Goal: Task Accomplishment & Management: Manage account settings

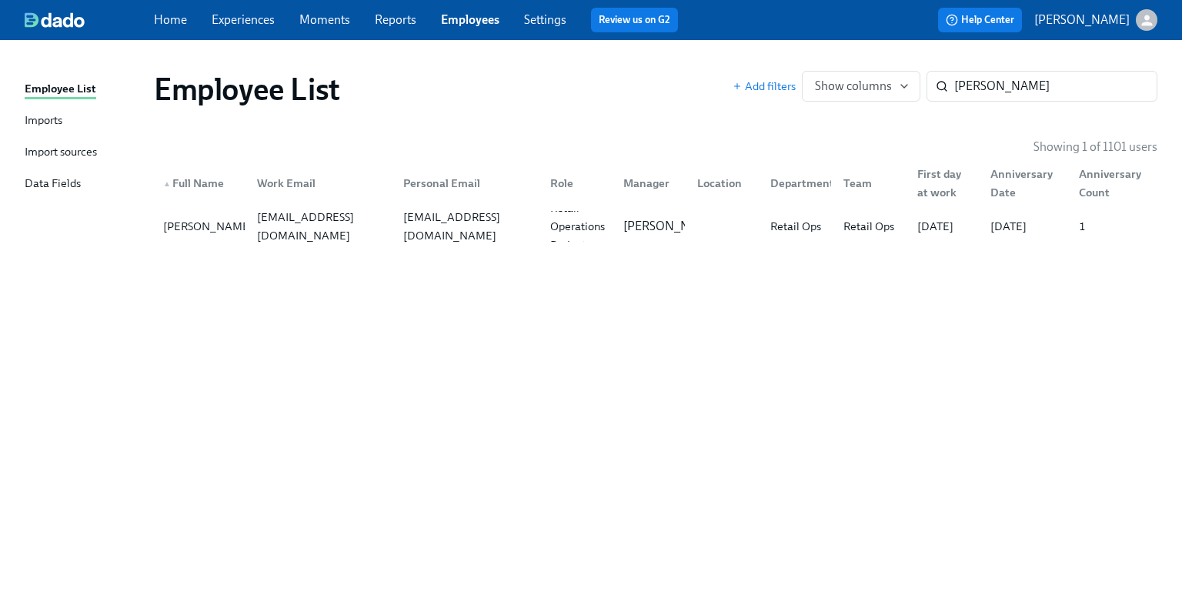
click at [243, 12] on span "Experiences" at bounding box center [243, 20] width 63 height 17
click at [234, 33] on div "Home Experiences Moments Reports Employees Settings Review us on G2 Help Center…" at bounding box center [591, 20] width 1182 height 40
click at [233, 22] on link "Experiences" at bounding box center [243, 19] width 63 height 15
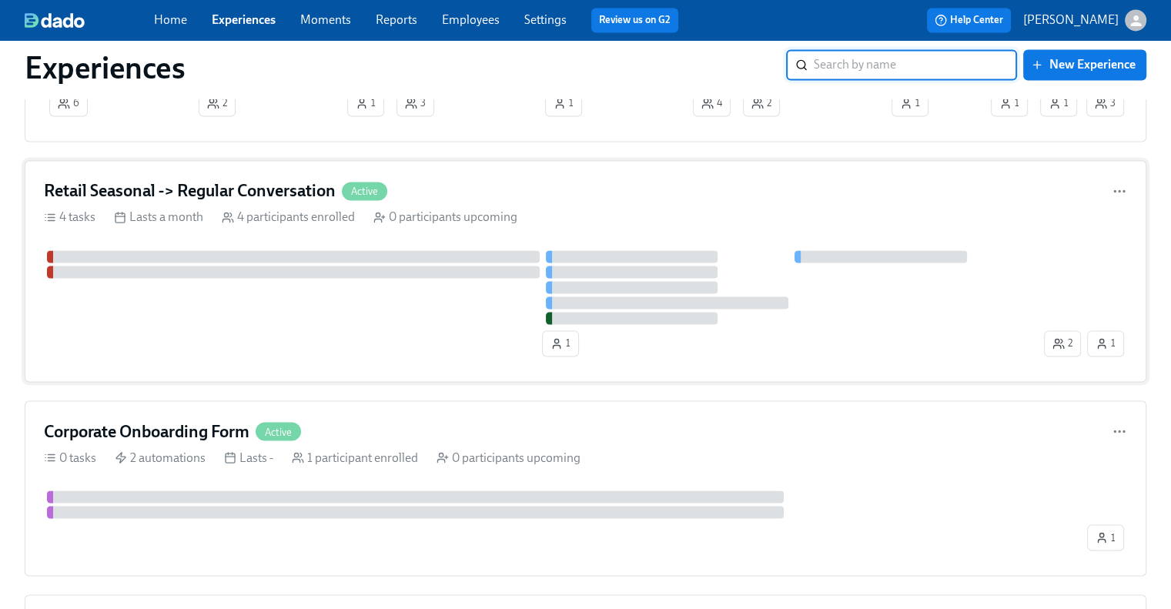
scroll to position [2463, 0]
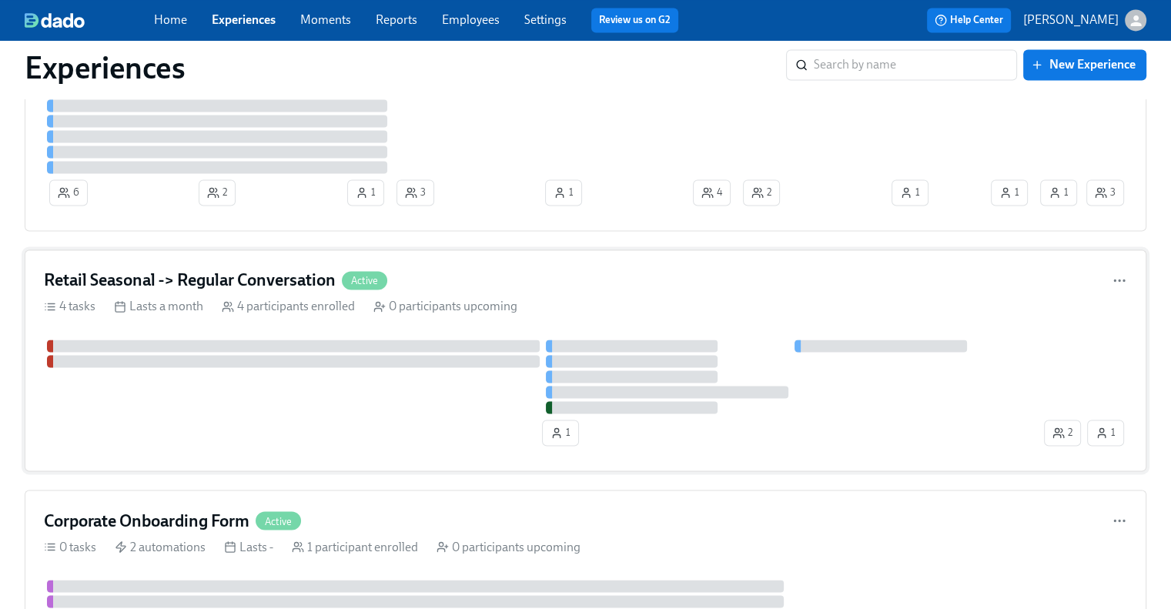
click at [190, 273] on h4 "Retail Seasonal -> Regular Conversation" at bounding box center [190, 280] width 292 height 23
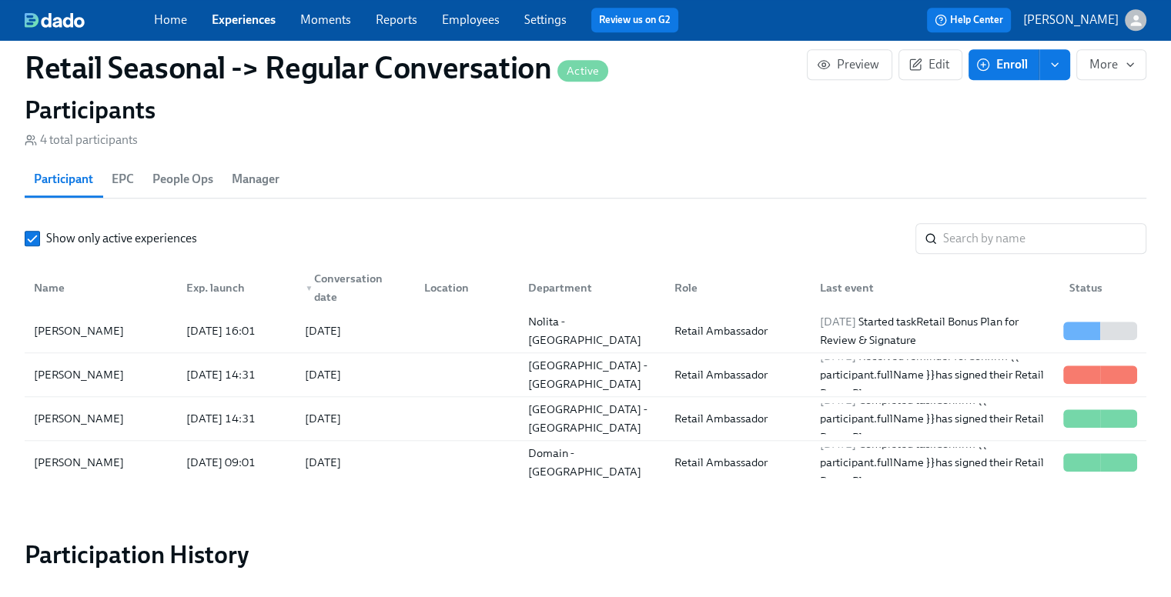
scroll to position [1309, 0]
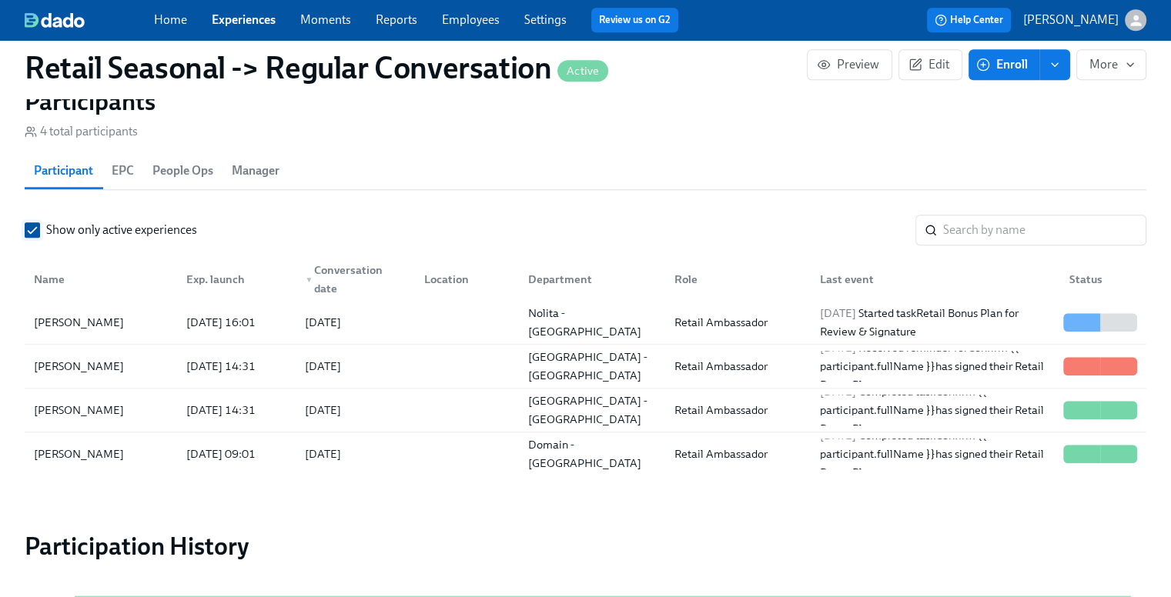
click at [32, 229] on input "Show only active experiences" at bounding box center [32, 230] width 14 height 14
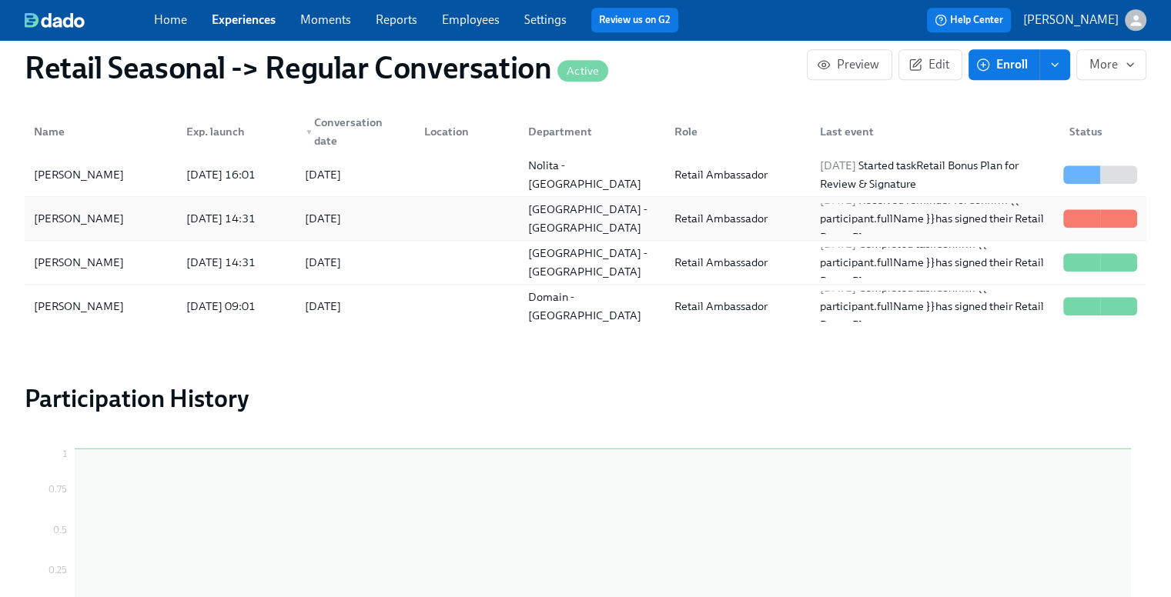
scroll to position [1462, 0]
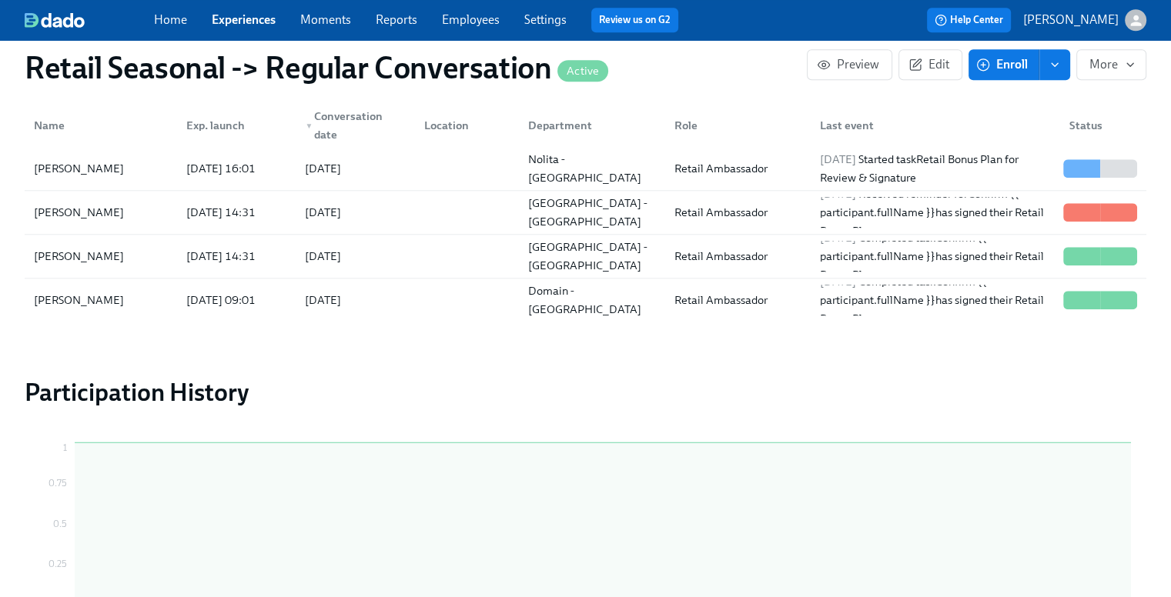
drag, startPoint x: 126, startPoint y: 299, endPoint x: 11, endPoint y: 303, distance: 115.6
copy div "[PERSON_NAME]"
drag, startPoint x: 117, startPoint y: 258, endPoint x: 35, endPoint y: 256, distance: 82.4
click at [35, 256] on div "[PERSON_NAME]" at bounding box center [101, 256] width 146 height 31
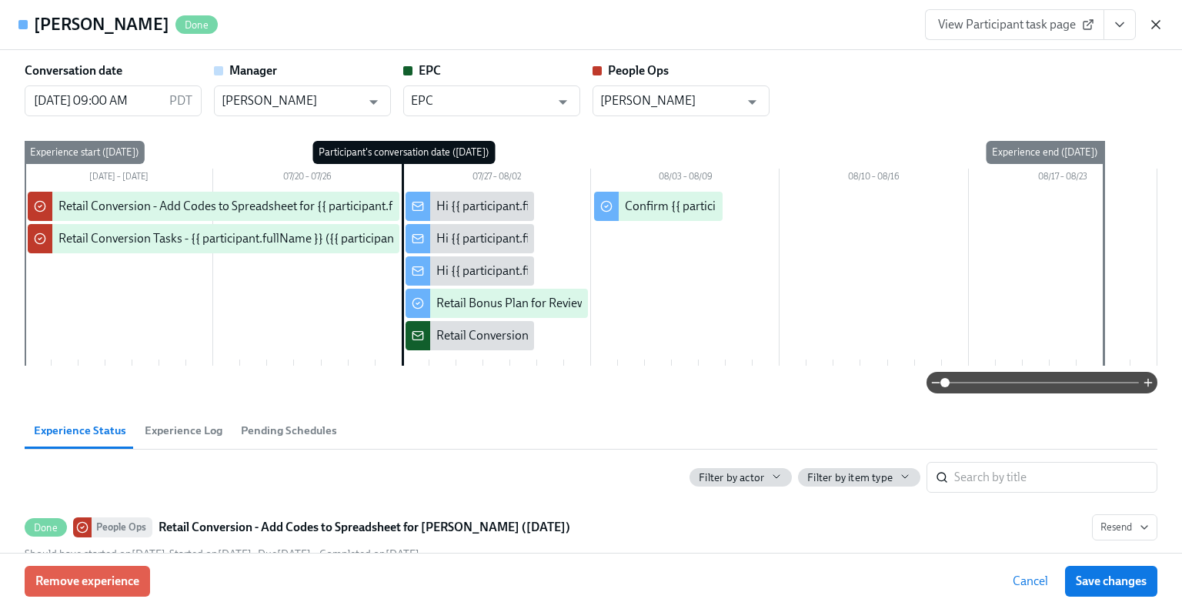
click at [1158, 22] on icon "button" at bounding box center [1156, 25] width 8 height 8
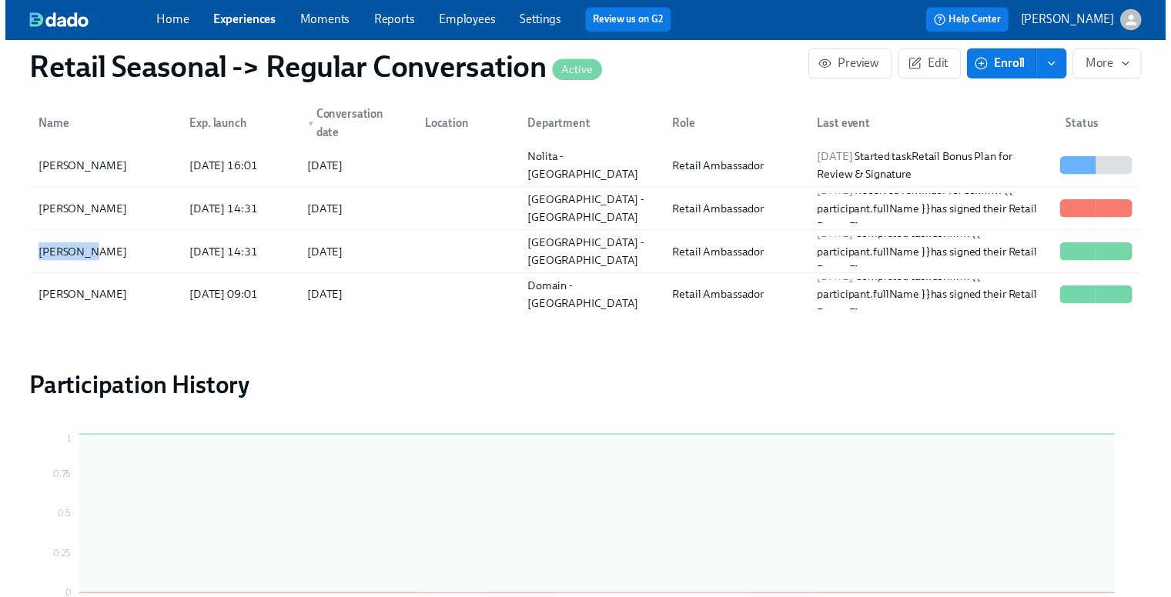
scroll to position [0, 801]
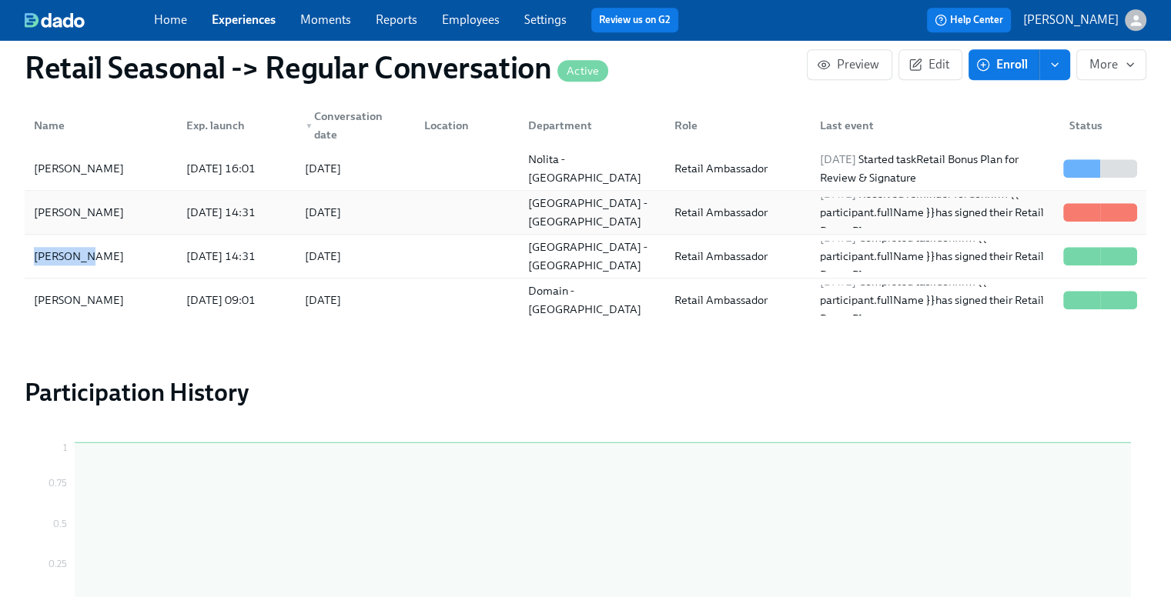
drag, startPoint x: 112, startPoint y: 212, endPoint x: 25, endPoint y: 214, distance: 87.0
click at [25, 214] on div "[PERSON_NAME] [DATE] 14:31 2025/07/27 [GEOGRAPHIC_DATA] - [GEOGRAPHIC_DATA] Ret…" at bounding box center [585, 213] width 1121 height 44
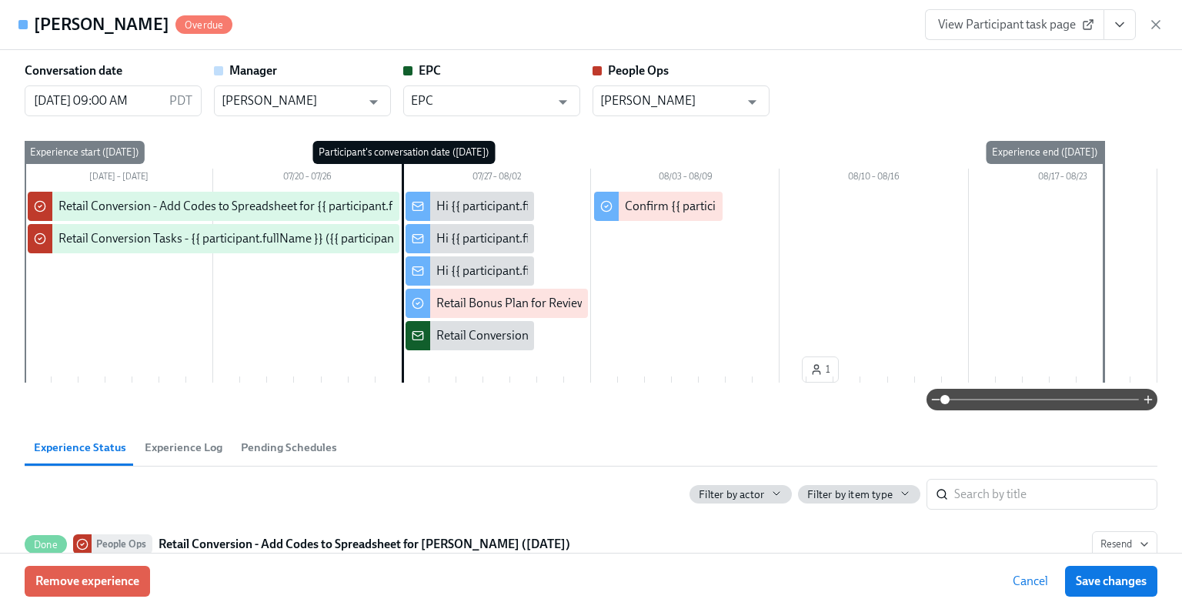
click at [1149, 28] on icon "button" at bounding box center [1155, 24] width 15 height 15
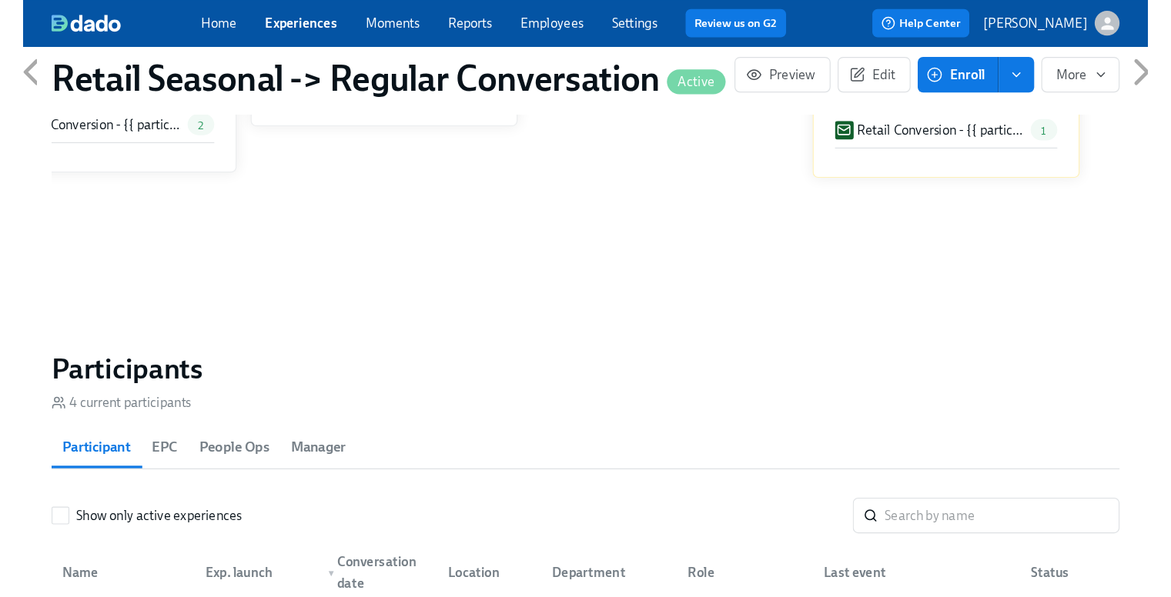
scroll to position [0, 801]
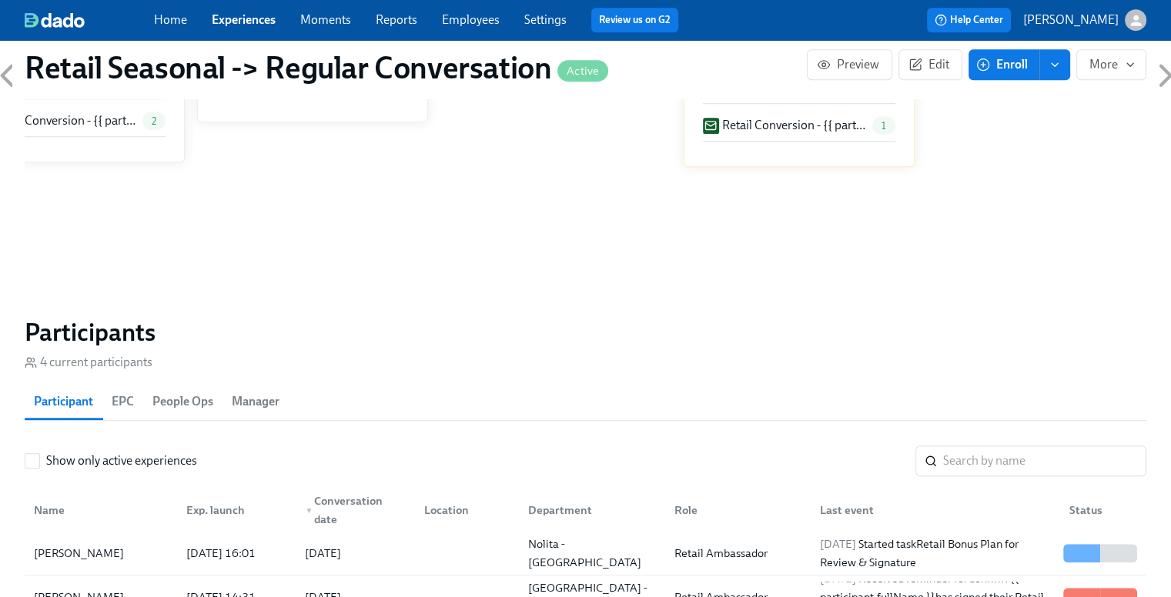
click at [235, 21] on link "Experiences" at bounding box center [244, 19] width 64 height 15
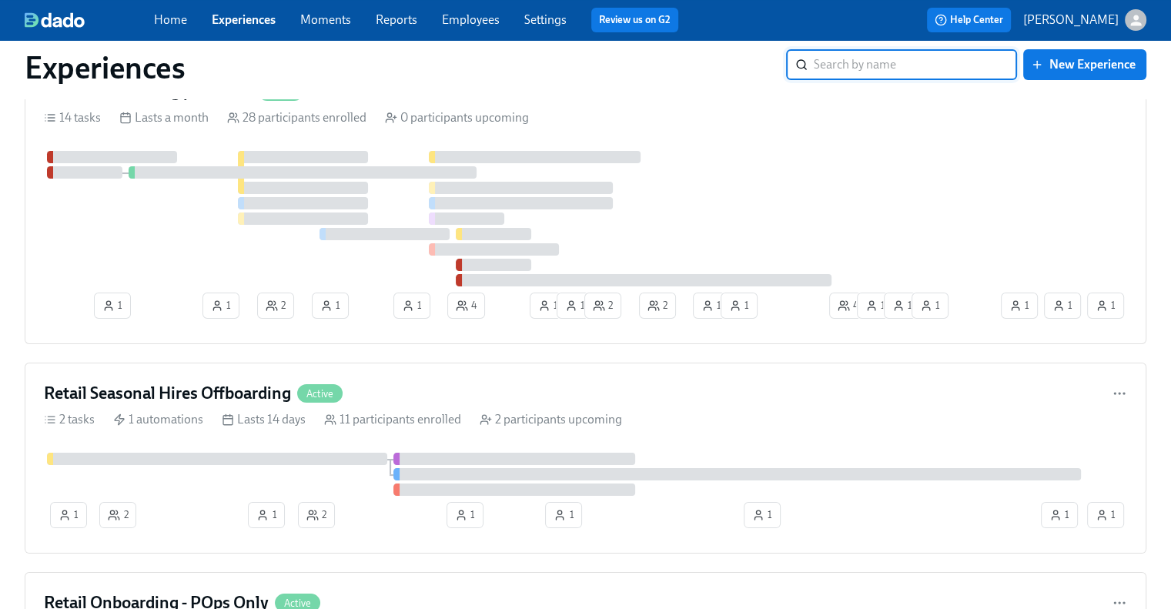
scroll to position [77, 0]
click at [398, 390] on div "Retail Seasonal Hires Offboarding Active" at bounding box center [585, 394] width 1083 height 23
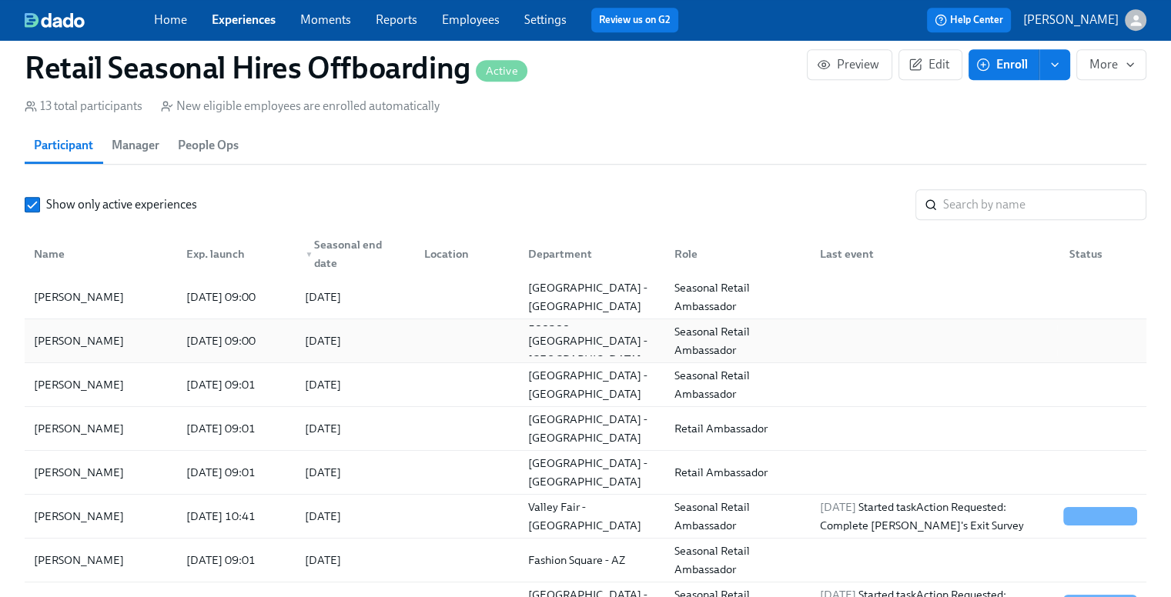
scroll to position [1155, 0]
click at [67, 427] on div "[PERSON_NAME]" at bounding box center [79, 428] width 102 height 18
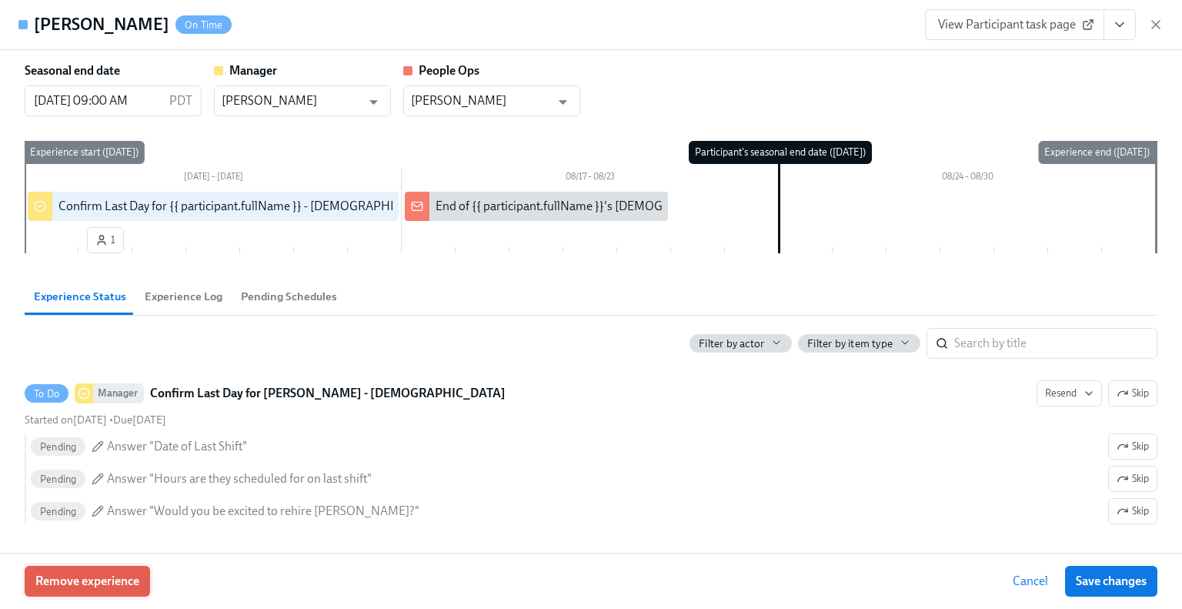
click at [98, 581] on span "Remove experience" at bounding box center [87, 580] width 104 height 15
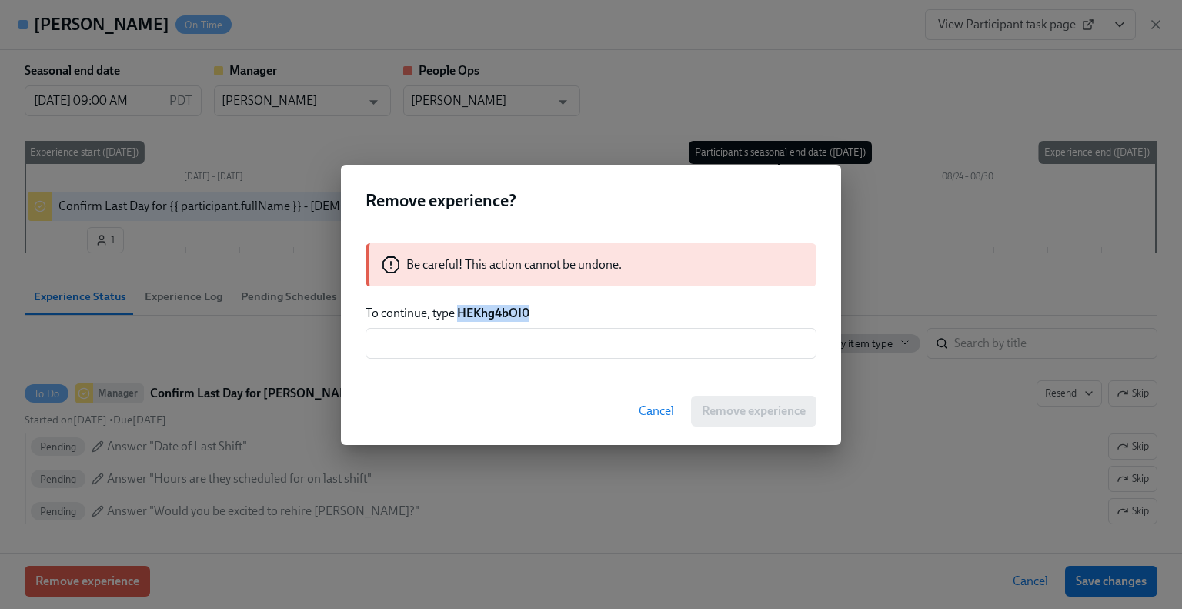
drag, startPoint x: 536, startPoint y: 316, endPoint x: 460, endPoint y: 313, distance: 75.5
click at [460, 313] on p "To continue, type HEKhg4bOI0" at bounding box center [591, 313] width 451 height 17
copy strong "HEKhg4bOI0"
click at [474, 341] on input "text" at bounding box center [591, 343] width 451 height 31
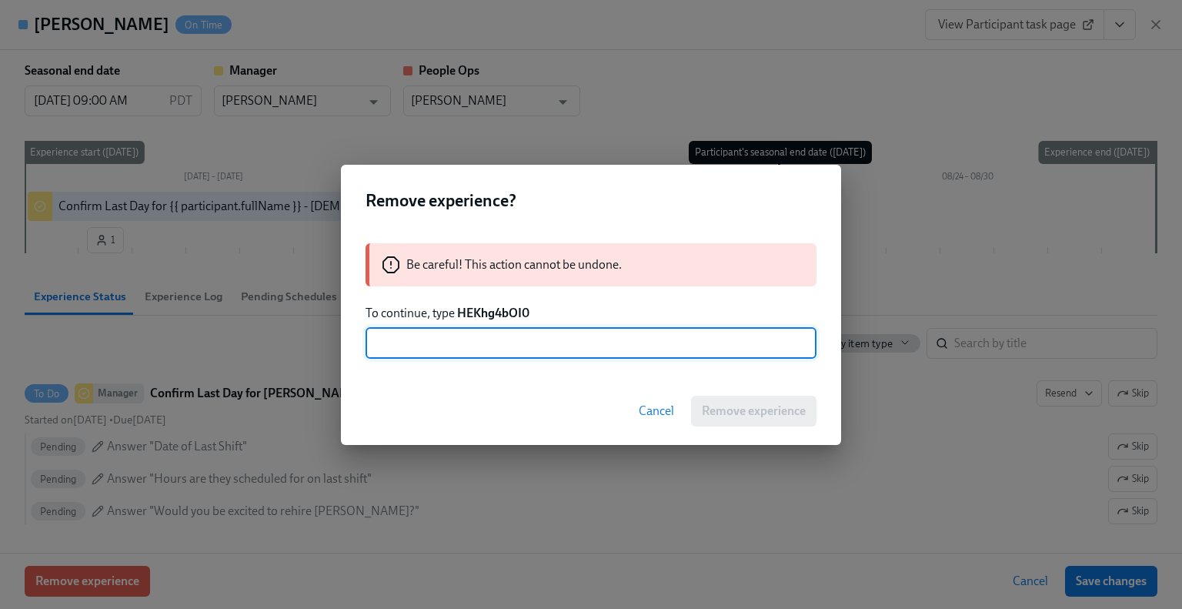
paste input "HEKhg4bOI0"
type input "HEKhg4bOI0"
click at [725, 387] on div "Cancel Remove experience" at bounding box center [591, 411] width 500 height 68
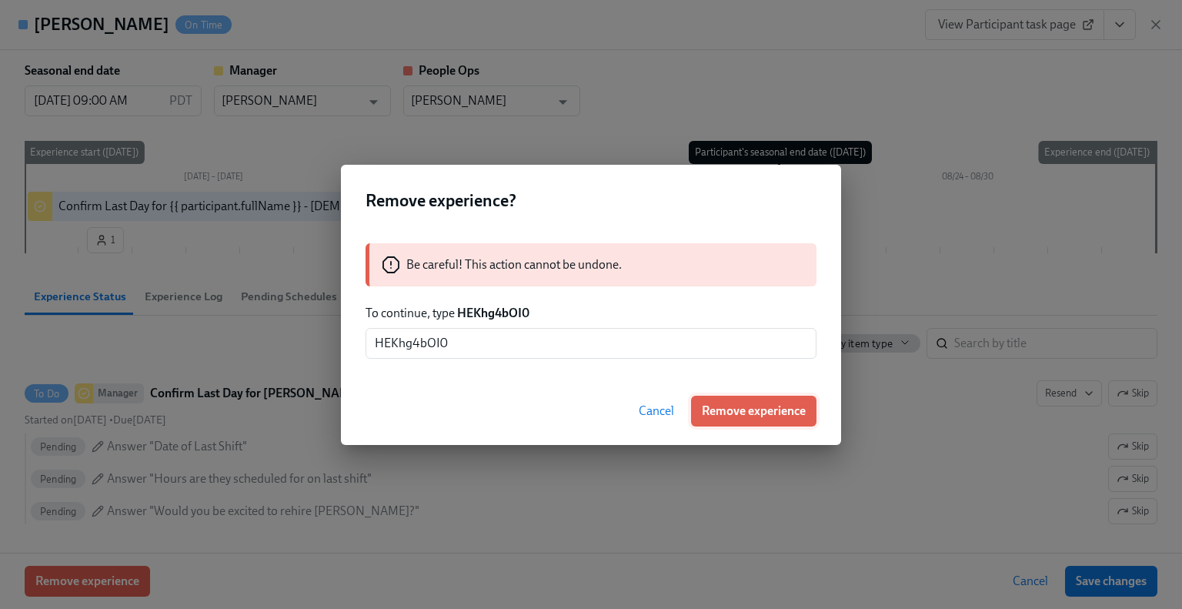
click at [733, 412] on span "Remove experience" at bounding box center [754, 410] width 104 height 15
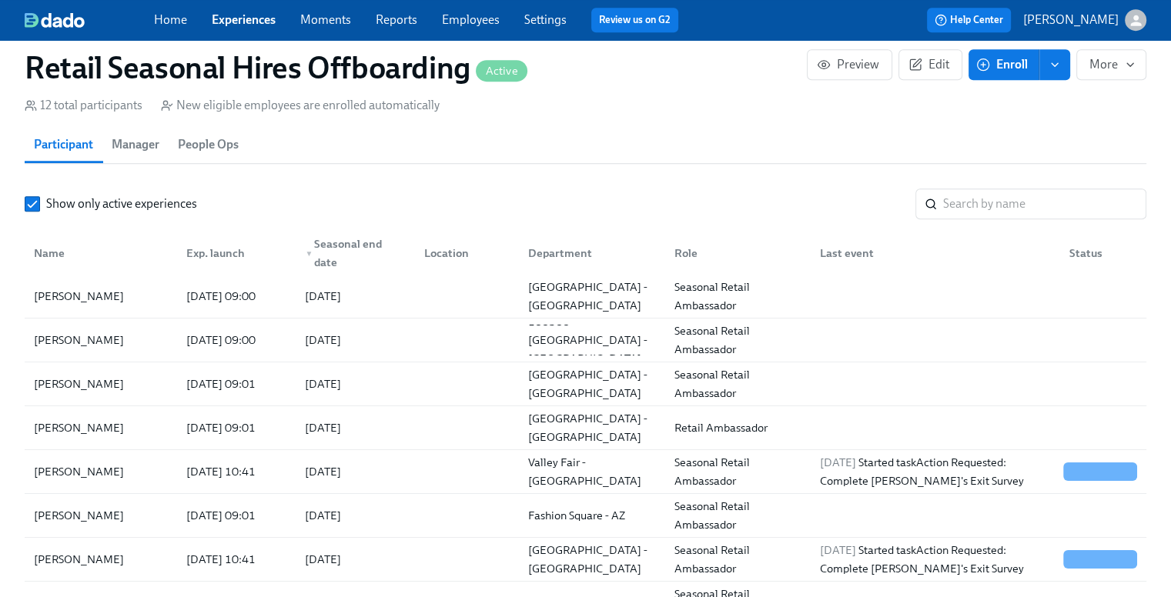
scroll to position [0, 3488]
click at [112, 429] on div "[PERSON_NAME]" at bounding box center [79, 428] width 102 height 18
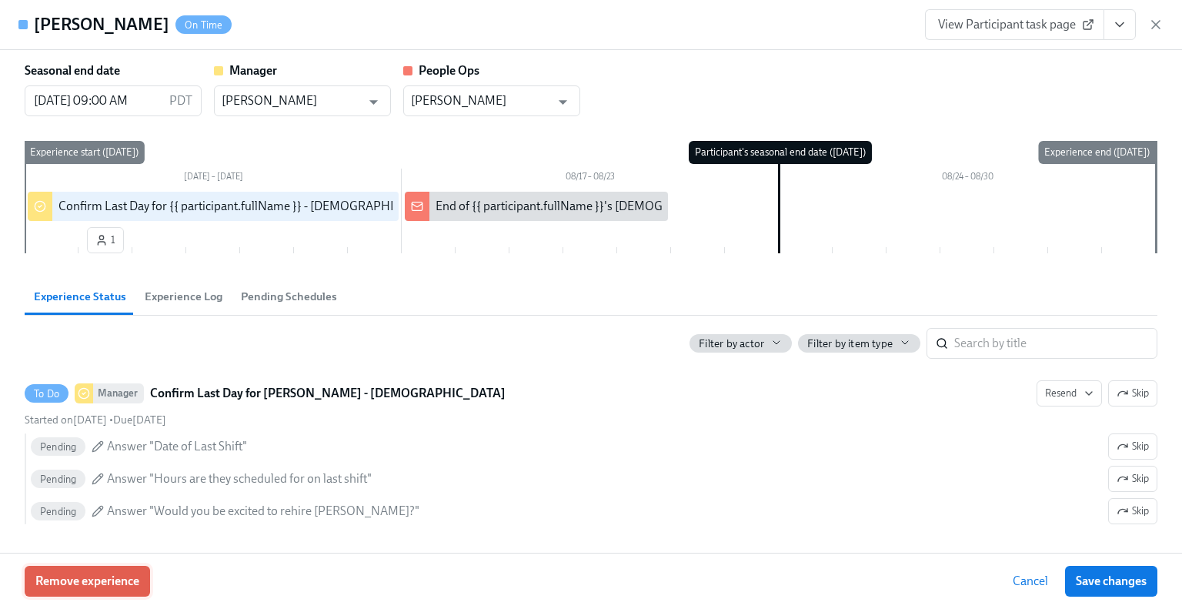
click at [60, 573] on span "Remove experience" at bounding box center [87, 580] width 104 height 15
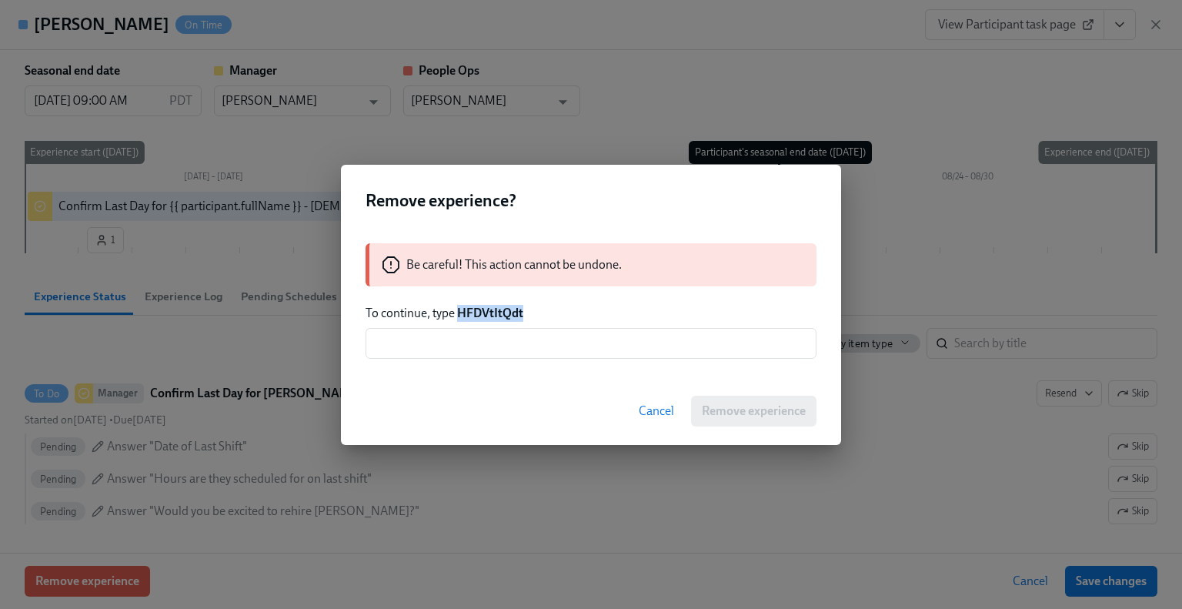
drag, startPoint x: 527, startPoint y: 318, endPoint x: 457, endPoint y: 316, distance: 70.1
click at [457, 316] on p "To continue, type HFDVtItQdt" at bounding box center [591, 313] width 451 height 17
copy strong "HFDVtItQdt"
click at [489, 350] on input "text" at bounding box center [591, 343] width 451 height 31
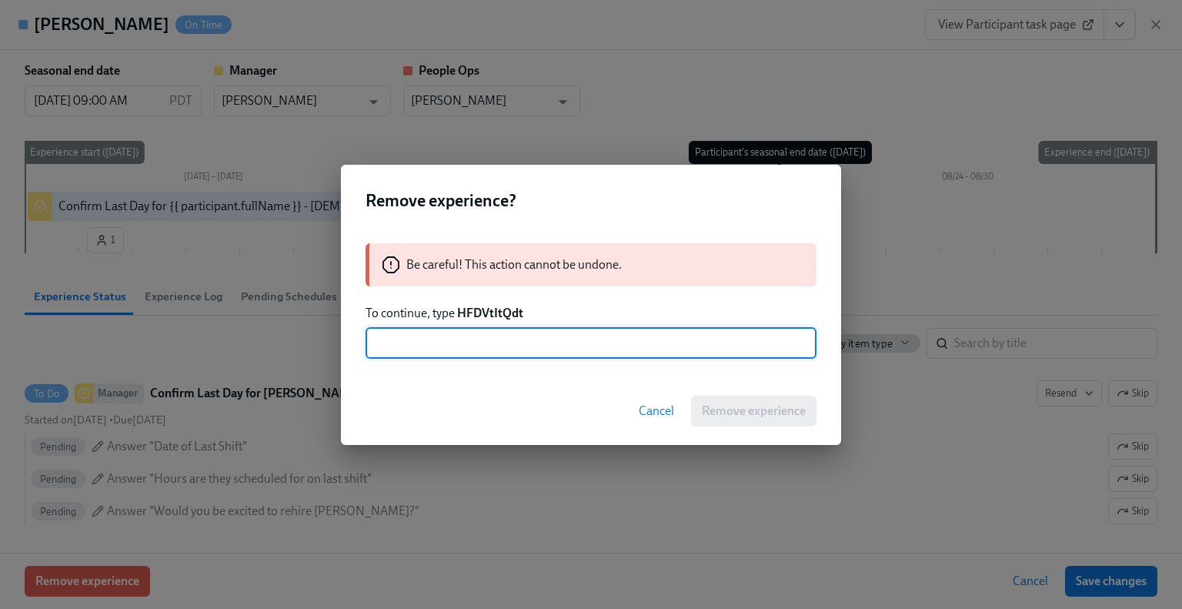
paste input "HFDVtItQdt"
type input "HFDVtItQdt"
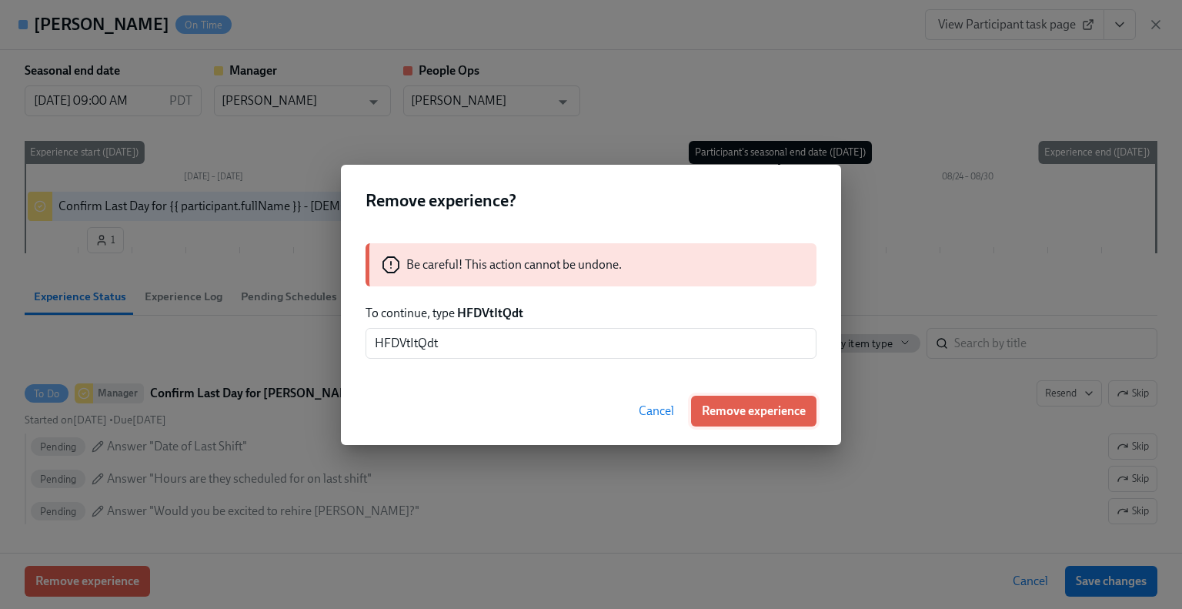
click at [770, 412] on span "Remove experience" at bounding box center [754, 410] width 104 height 15
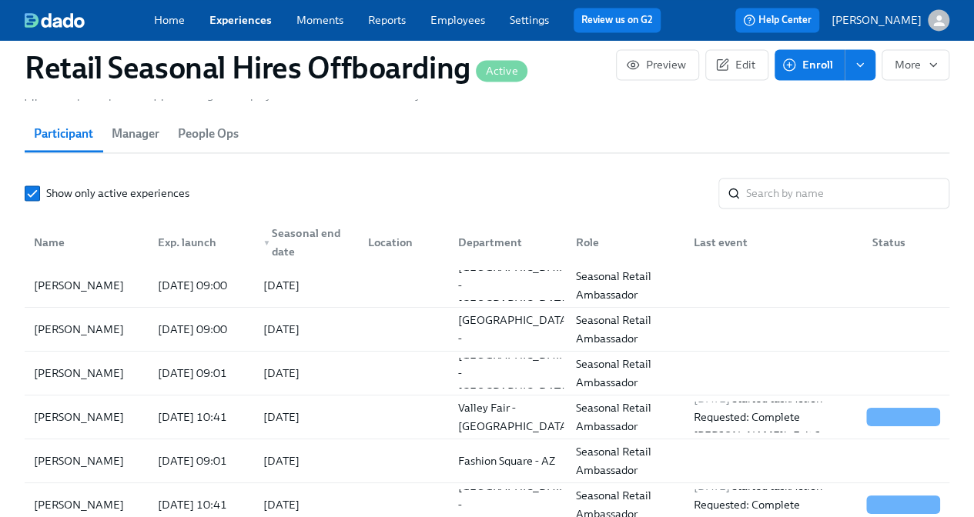
scroll to position [0, 3233]
